Goal: Share content

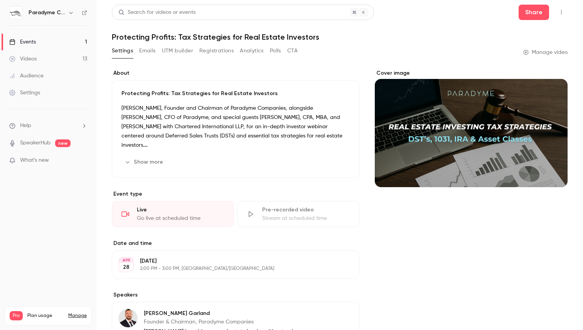
click at [50, 42] on link "Events 1" at bounding box center [48, 42] width 96 height 17
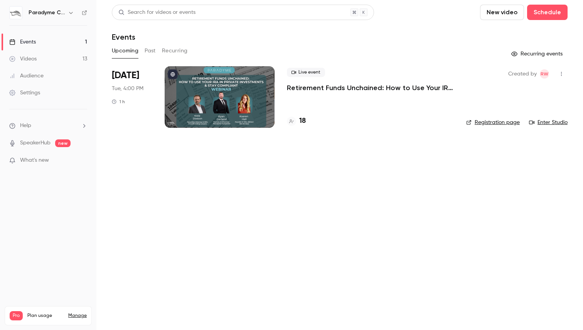
click at [176, 91] on div at bounding box center [220, 97] width 110 height 62
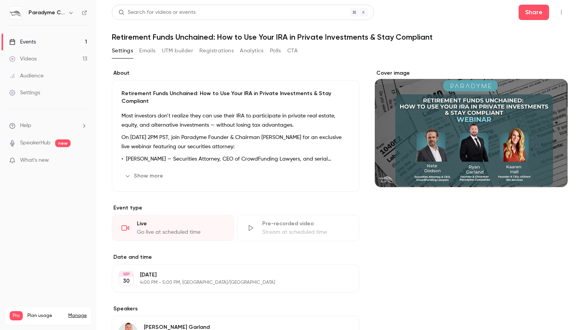
click at [215, 280] on p "4:00 PM - 5:00 PM, [GEOGRAPHIC_DATA]/[GEOGRAPHIC_DATA]" at bounding box center [229, 283] width 179 height 6
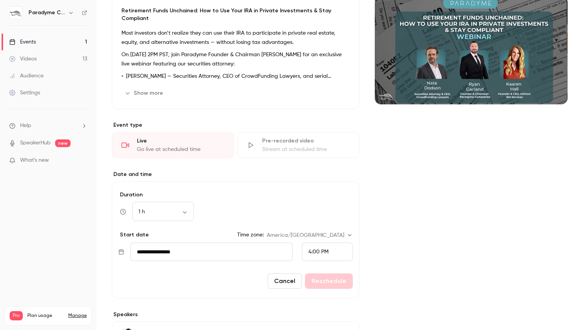
scroll to position [97, 0]
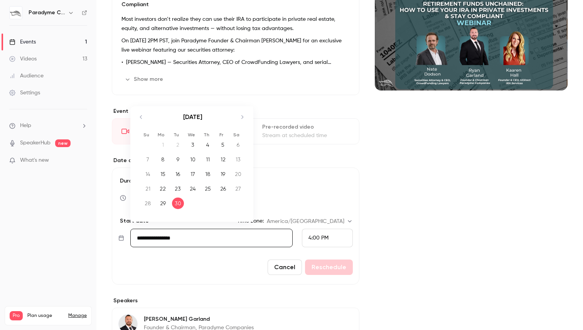
drag, startPoint x: 186, startPoint y: 235, endPoint x: 117, endPoint y: 233, distance: 69.1
click at [117, 233] on form "**********" at bounding box center [236, 226] width 248 height 117
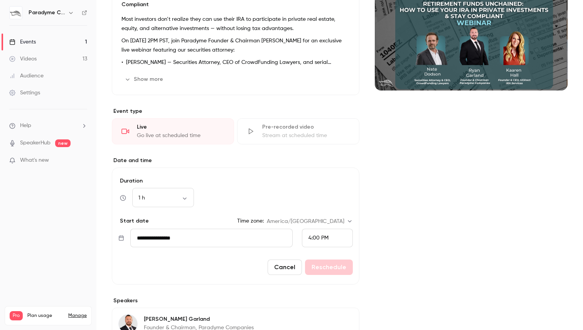
click at [283, 260] on button "Cancel" at bounding box center [285, 267] width 34 height 15
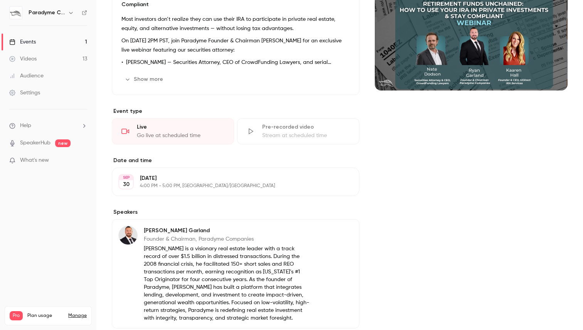
scroll to position [0, 0]
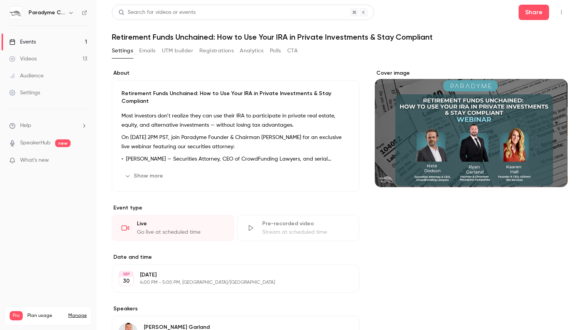
click at [61, 38] on link "Events 1" at bounding box center [48, 42] width 96 height 17
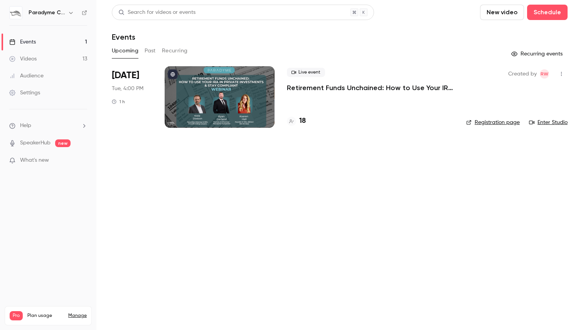
click at [451, 88] on p "Retirement Funds Unchained: How to Use Your IRA in Private Investments & Stay C…" at bounding box center [370, 87] width 167 height 9
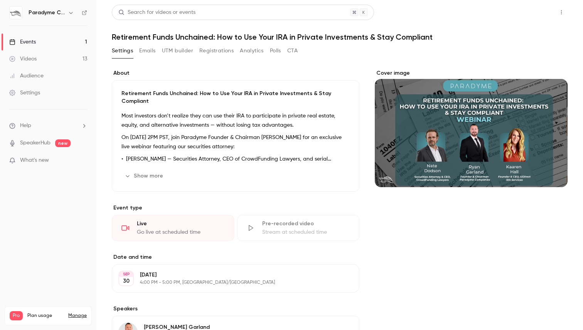
click at [538, 13] on button "Share" at bounding box center [534, 12] width 30 height 15
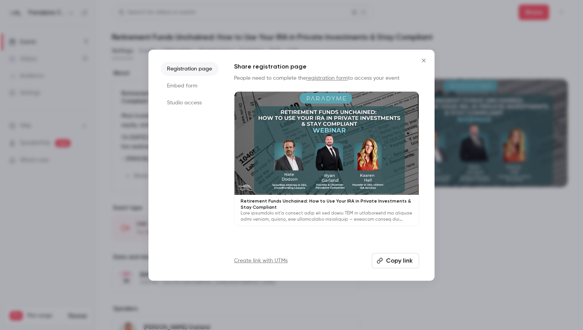
click at [384, 257] on button "Copy link" at bounding box center [395, 260] width 47 height 15
